Goal: Information Seeking & Learning: Find specific fact

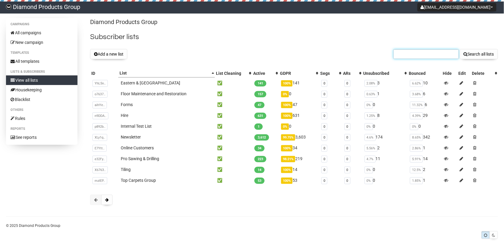
click at [411, 56] on input "text" at bounding box center [427, 54] width 66 height 10
paste input "mailto:[EMAIL_ADDRESS][DOMAIN_NAME]"
drag, startPoint x: 407, startPoint y: 54, endPoint x: 373, endPoint y: 51, distance: 34.2
click at [380, 53] on div "Add a new list mailto:[EMAIL_ADDRESS][DOMAIN_NAME] Search all lists" at bounding box center [294, 54] width 408 height 10
type input "[EMAIL_ADDRESS][DOMAIN_NAME]"
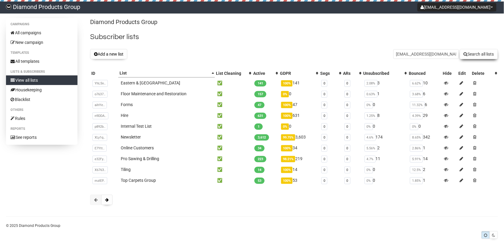
click at [491, 56] on button "Search all lists" at bounding box center [479, 54] width 38 height 10
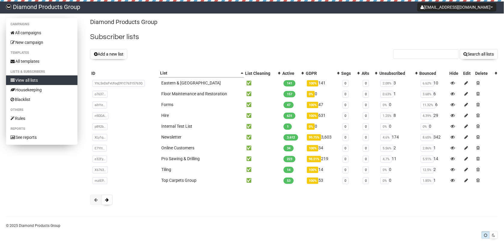
click at [29, 80] on link "View all lists" at bounding box center [42, 80] width 72 height 10
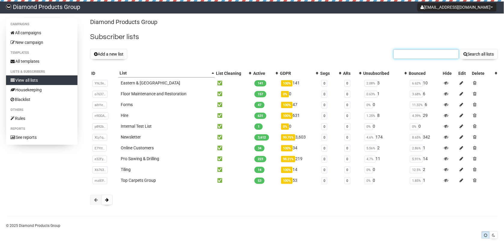
drag, startPoint x: 0, startPoint y: 0, endPoint x: 408, endPoint y: 54, distance: 411.5
click at [408, 54] on input "text" at bounding box center [427, 54] width 66 height 10
paste input "mailto:[EMAIL_ADDRESS][DOMAIN_NAME]"
drag, startPoint x: 406, startPoint y: 53, endPoint x: 363, endPoint y: 52, distance: 43.3
click at [363, 52] on div "Add a new list mailto:[EMAIL_ADDRESS][DOMAIN_NAME] Search all lists" at bounding box center [294, 54] width 408 height 10
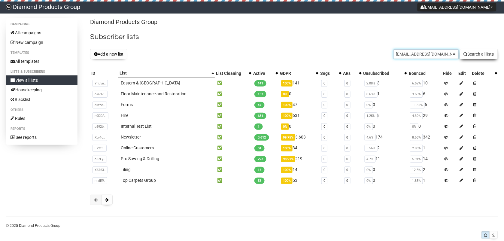
type input "[EMAIL_ADDRESS][DOMAIN_NAME]"
click at [479, 51] on button "Search all lists" at bounding box center [479, 54] width 38 height 10
